Goal: Task Accomplishment & Management: Manage account settings

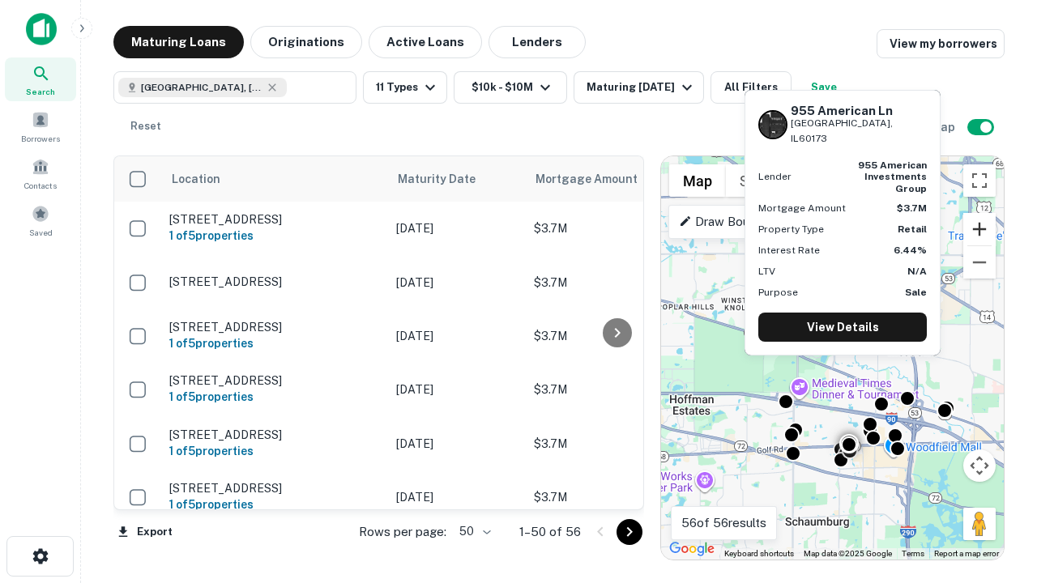
click at [979, 229] on button "Zoom in" at bounding box center [979, 229] width 32 height 32
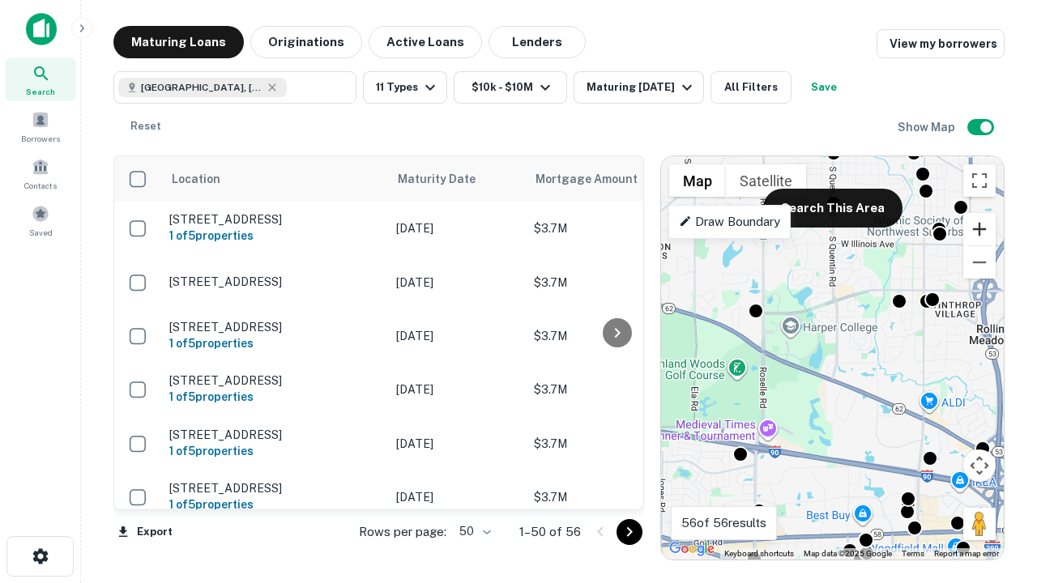
click at [979, 229] on button "Zoom in" at bounding box center [979, 229] width 32 height 32
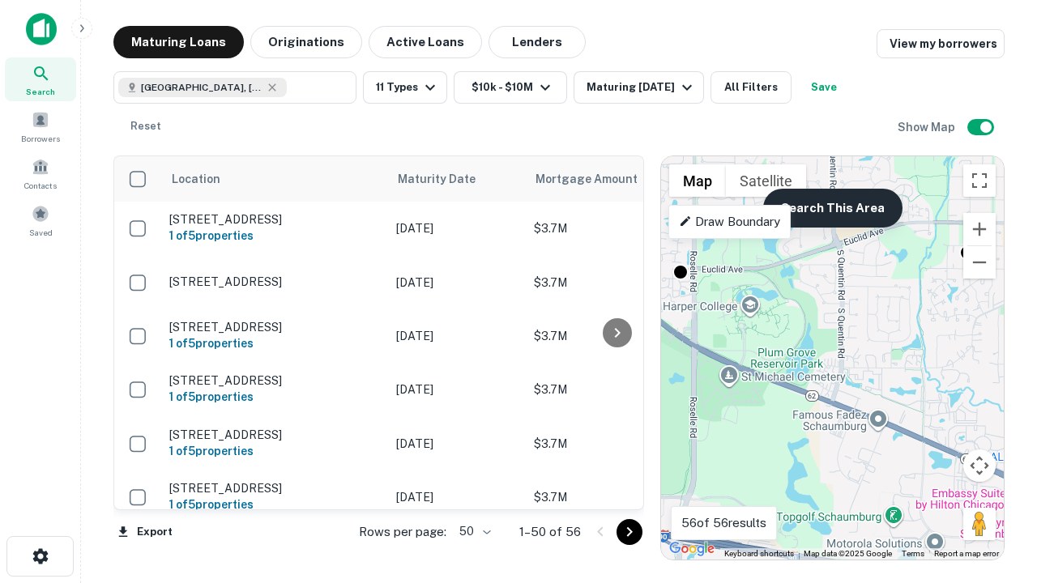
click at [832, 208] on button "Search This Area" at bounding box center [832, 208] width 139 height 39
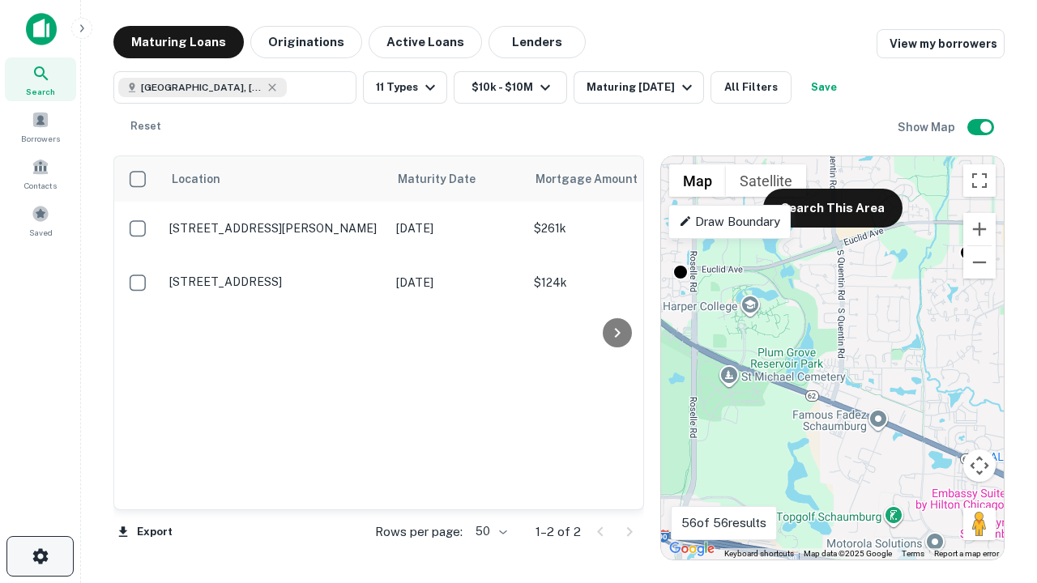
click at [40, 556] on icon "button" at bounding box center [40, 556] width 19 height 19
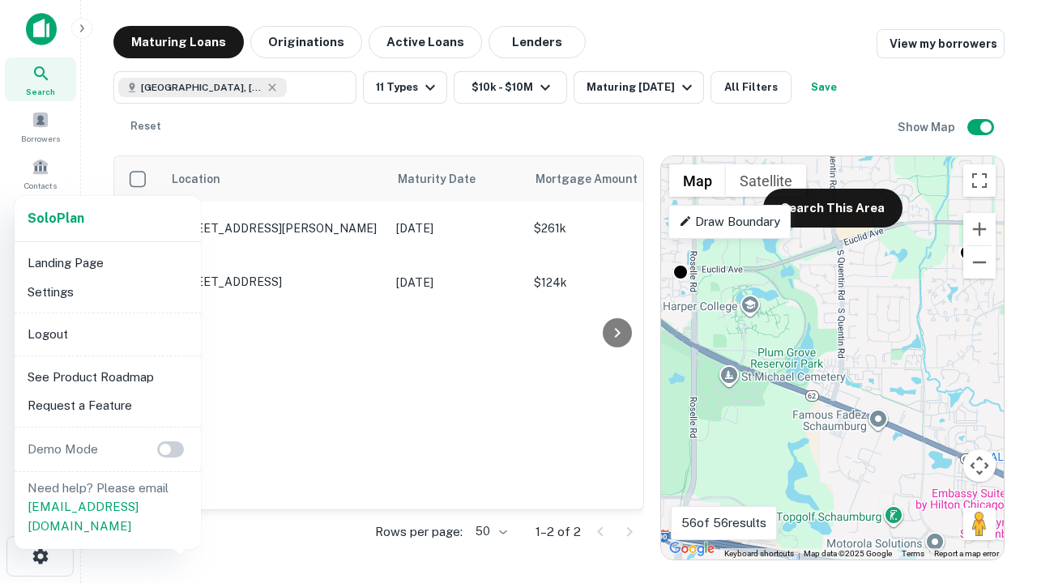
click at [107, 334] on li "Logout" at bounding box center [107, 334] width 173 height 29
